Goal: Transaction & Acquisition: Purchase product/service

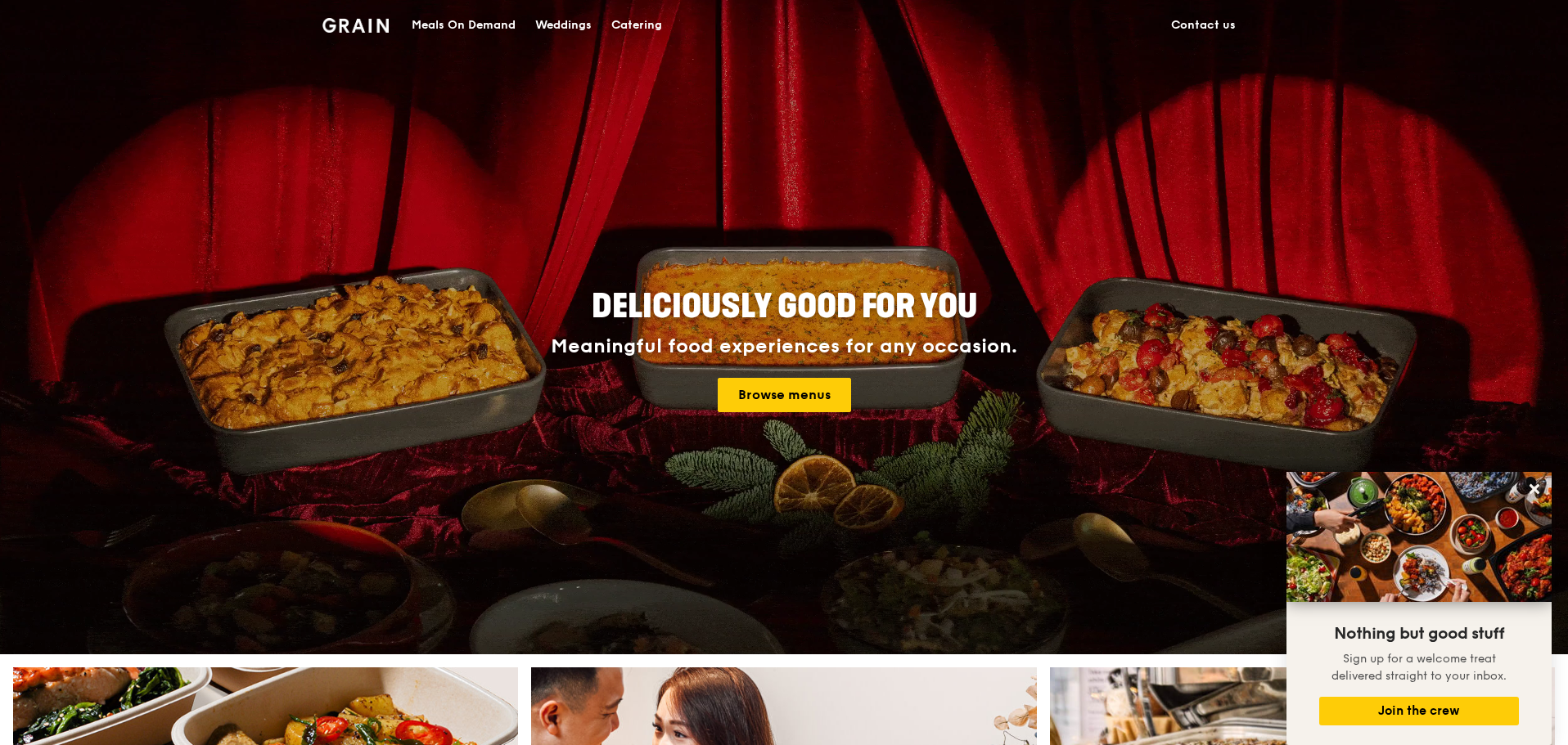
click at [496, 24] on div "Meals On Demand" at bounding box center [464, 25] width 104 height 49
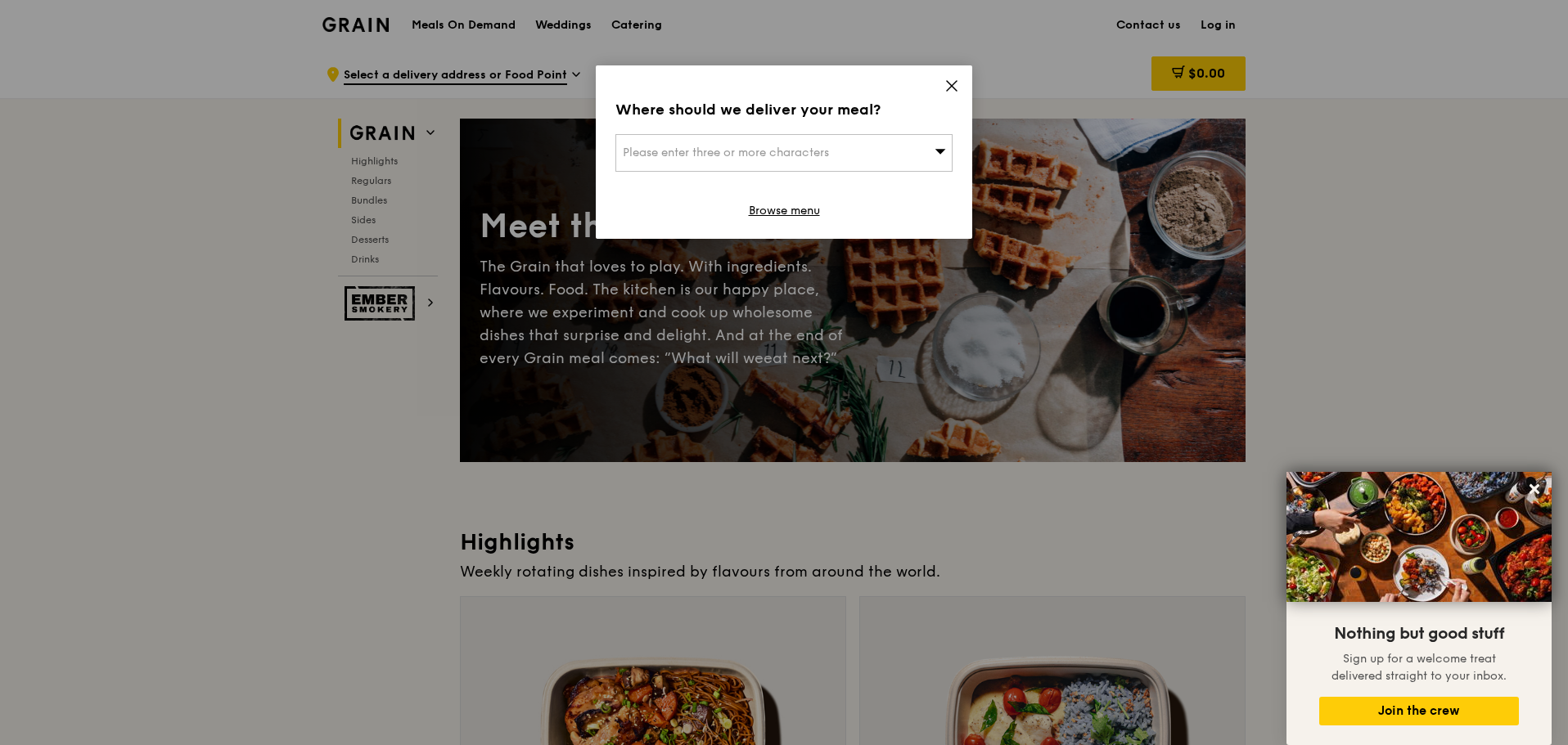
click at [961, 84] on div "Where should we deliver your meal? Please enter three or more characters Browse…" at bounding box center [783, 152] width 376 height 173
click at [953, 84] on icon at bounding box center [951, 85] width 15 height 15
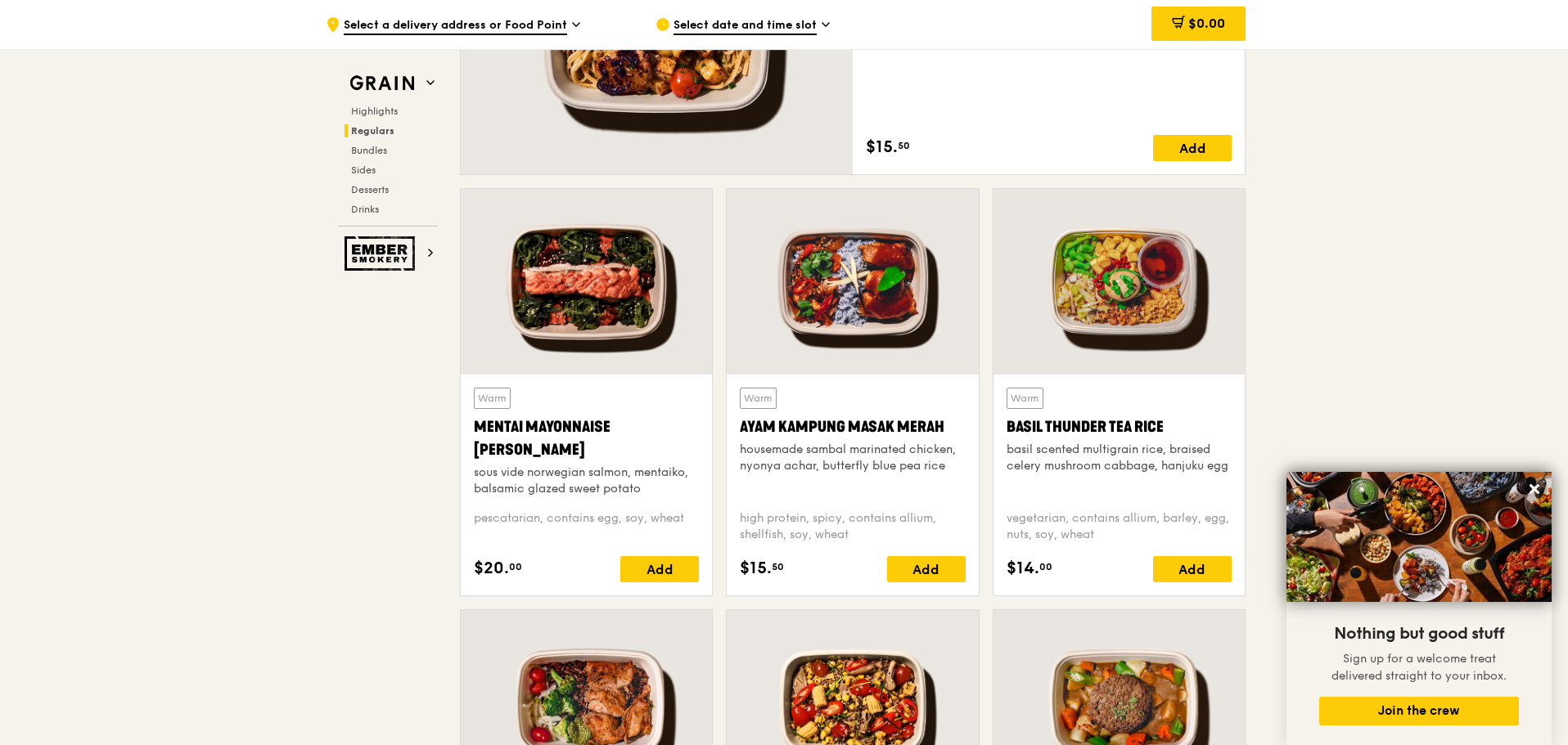
scroll to position [982, 0]
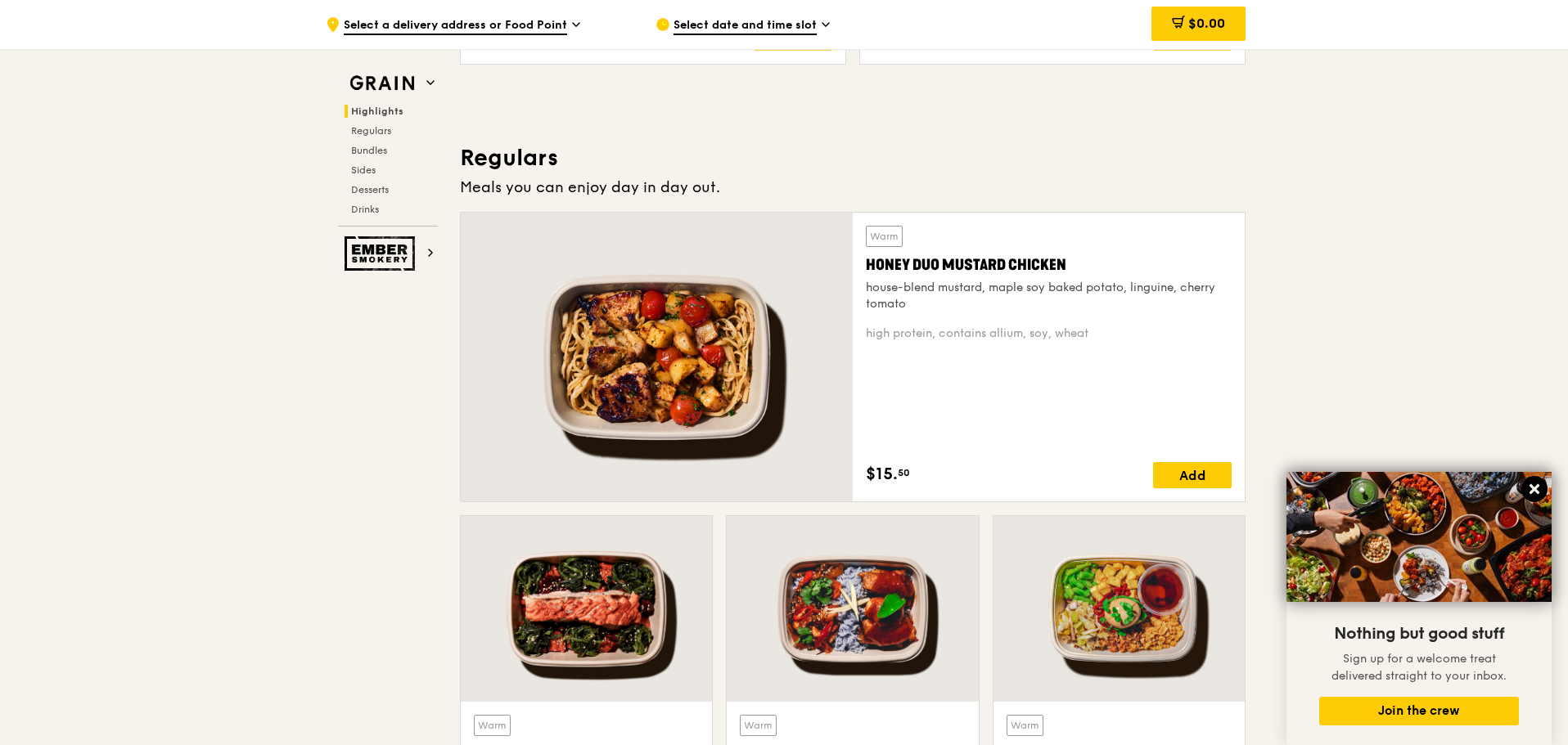
click at [1533, 481] on icon at bounding box center [1534, 488] width 15 height 15
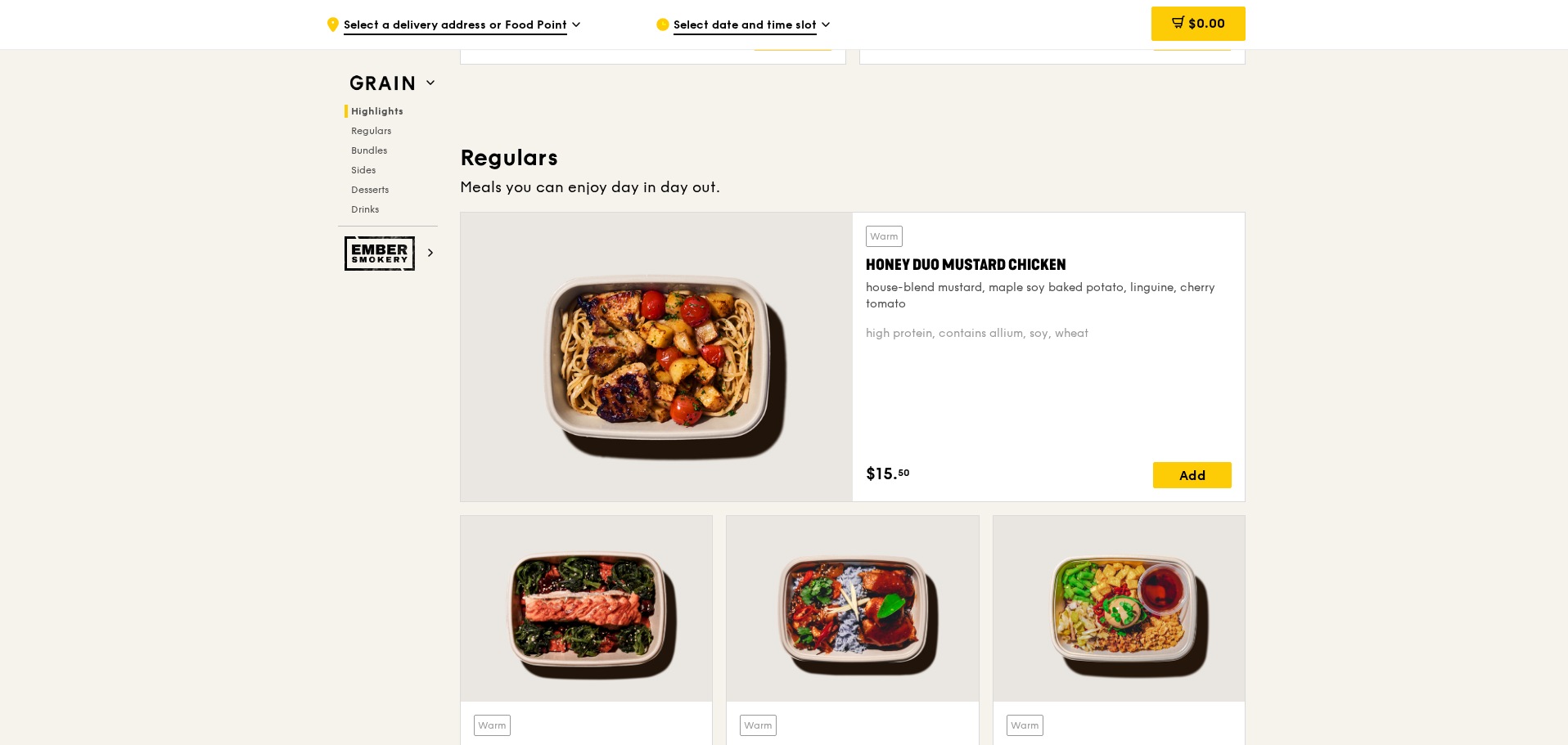
scroll to position [1391, 0]
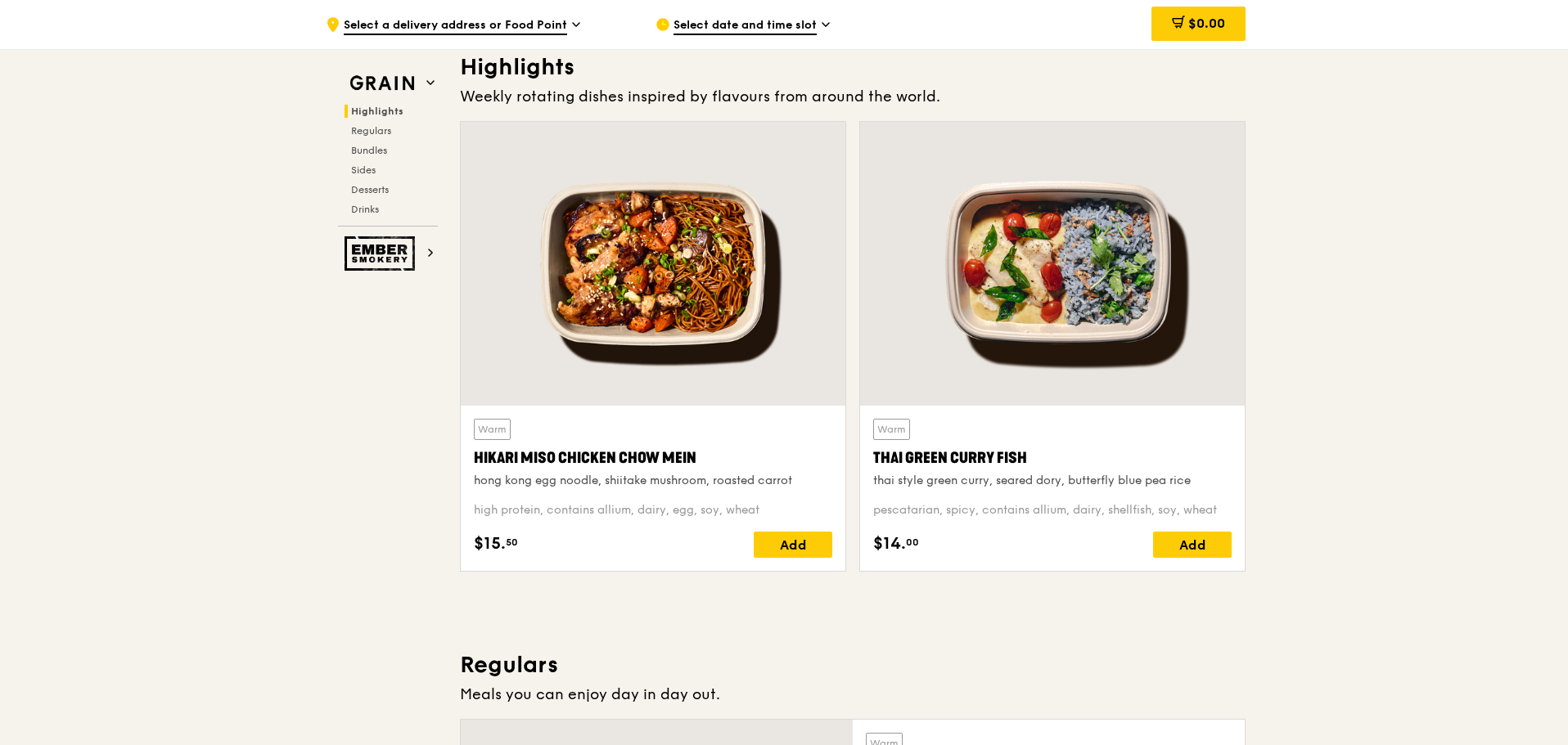
scroll to position [0, 0]
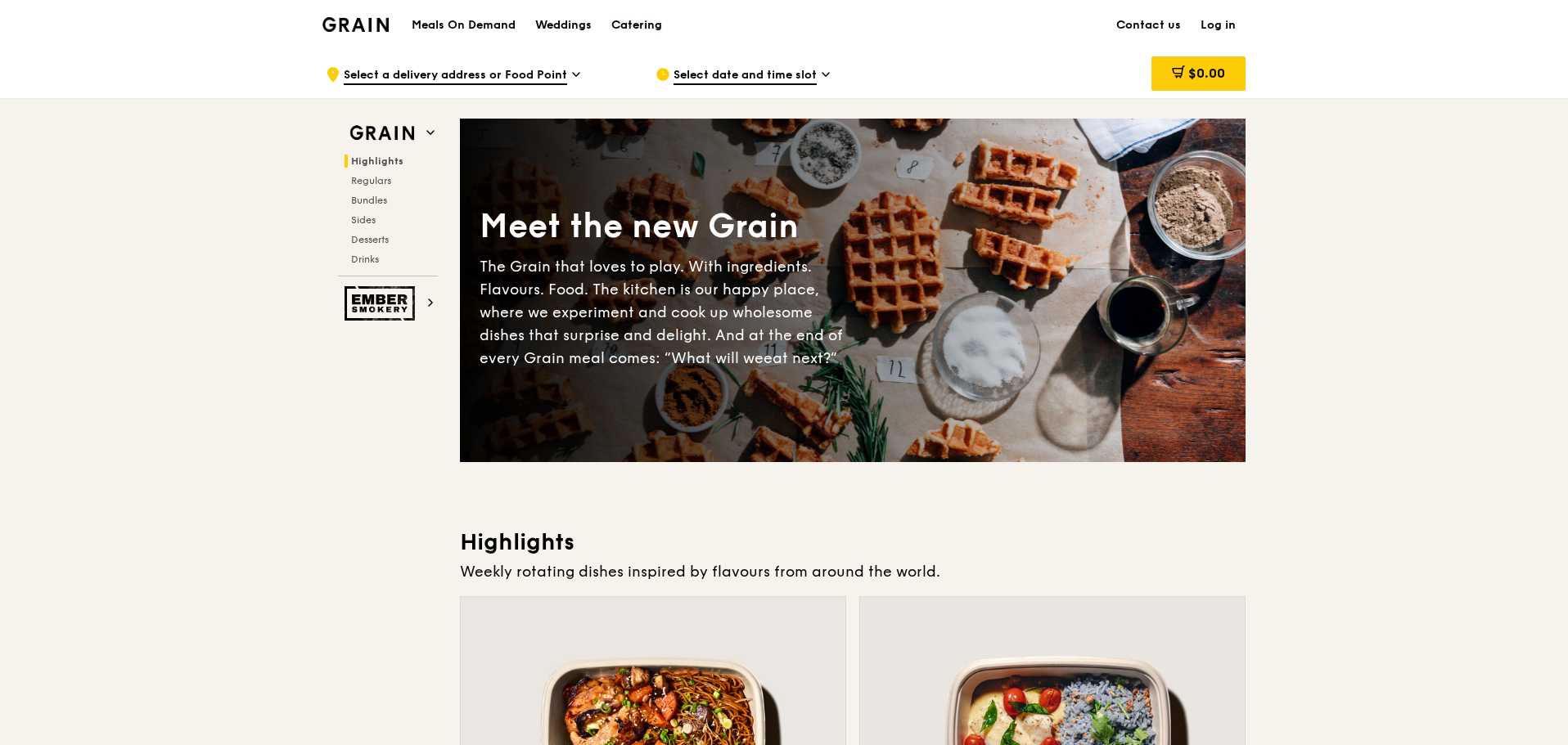
click at [634, 29] on div "Catering" at bounding box center [636, 25] width 51 height 49
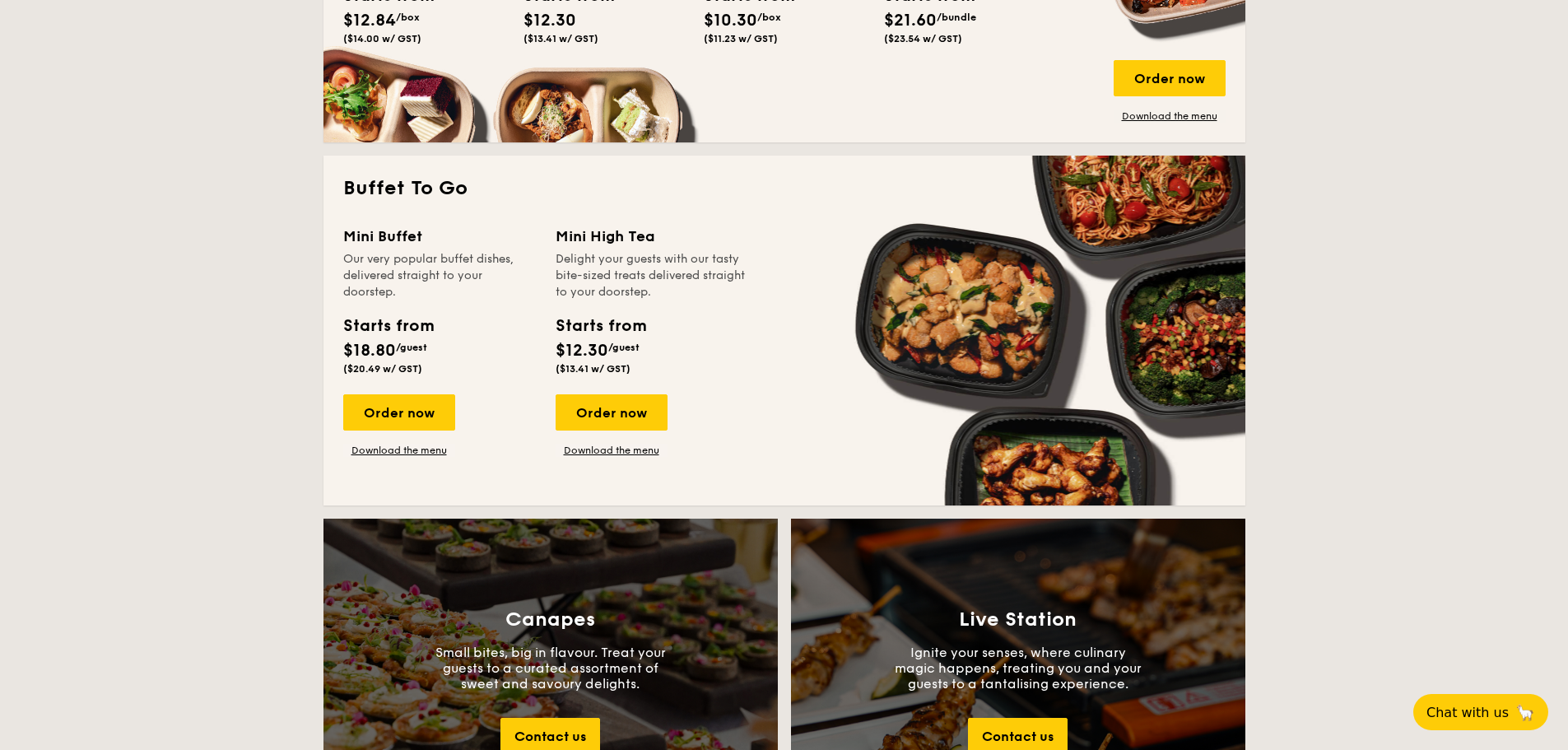
scroll to position [1400, 0]
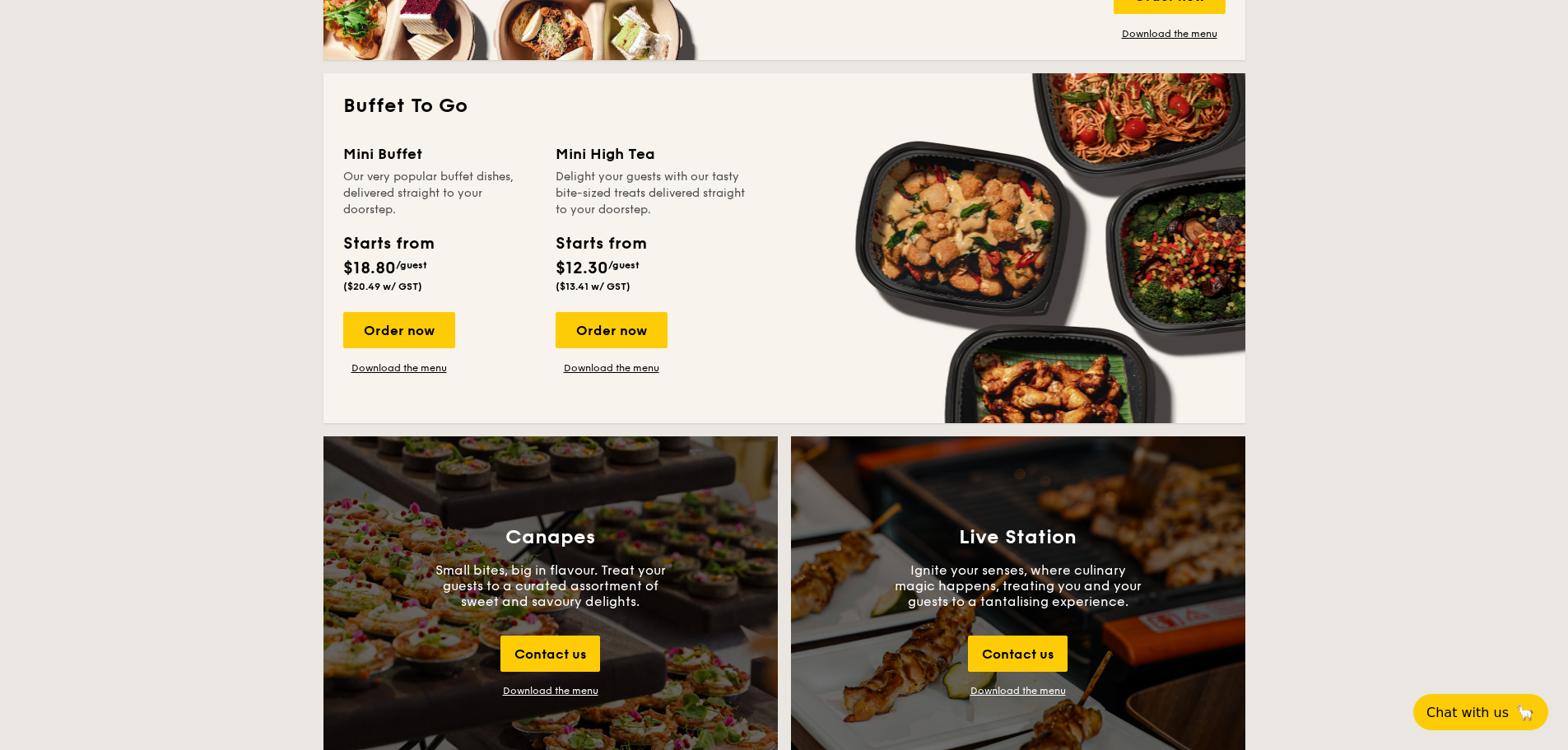
drag, startPoint x: 558, startPoint y: 149, endPoint x: 652, endPoint y: 271, distance: 154.0
click at [652, 268] on div "Mini High Tea Delight your guests with our tasty bite-sized treats delivered st…" at bounding box center [652, 220] width 192 height 156
click at [653, 281] on div "Starts from $12.30 /guest ($13.41 w/ GST)" at bounding box center [651, 265] width 205 height 68
drag, startPoint x: 630, startPoint y: 287, endPoint x: 645, endPoint y: 287, distance: 15.0
click at [645, 287] on div "Starts from $12.30 /guest ($13.41 w/ GST)" at bounding box center [601, 262] width 90 height 61
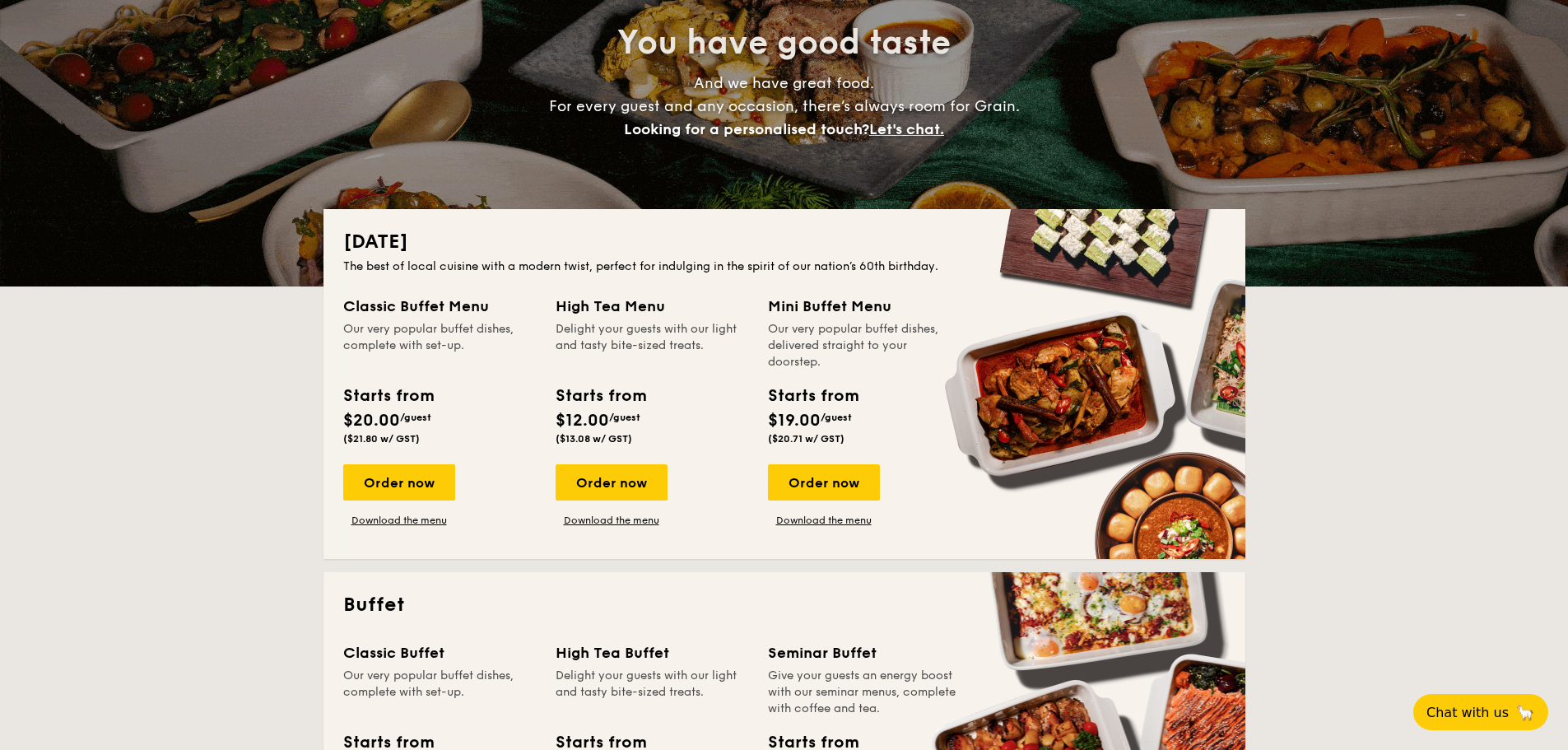
scroll to position [0, 0]
